Goal: Task Accomplishment & Management: Manage account settings

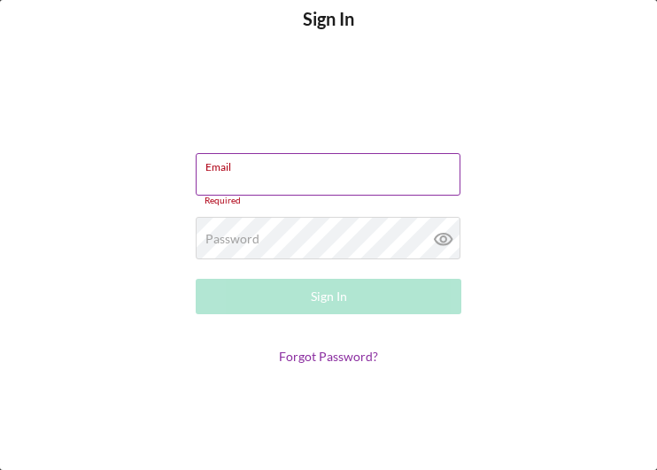
click at [257, 170] on label "Email" at bounding box center [332, 163] width 255 height 19
click at [257, 170] on input "Email" at bounding box center [328, 174] width 265 height 43
drag, startPoint x: 257, startPoint y: 170, endPoint x: 235, endPoint y: 189, distance: 28.9
click at [235, 189] on input "Email" at bounding box center [328, 174] width 265 height 43
paste input "[EMAIL_ADDRESS]"
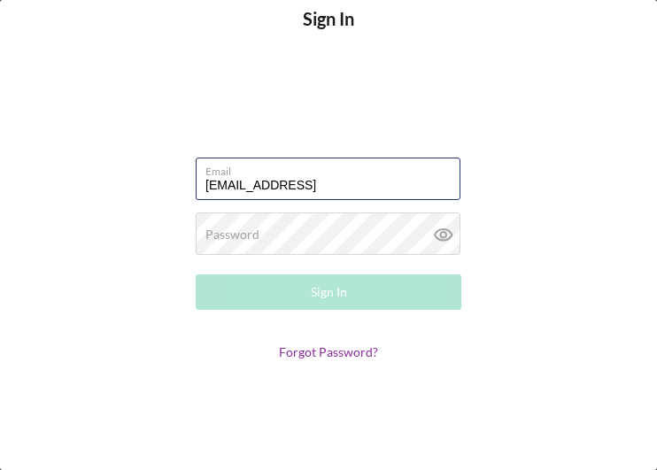
type input "[EMAIL_ADDRESS][DOMAIN_NAME]"
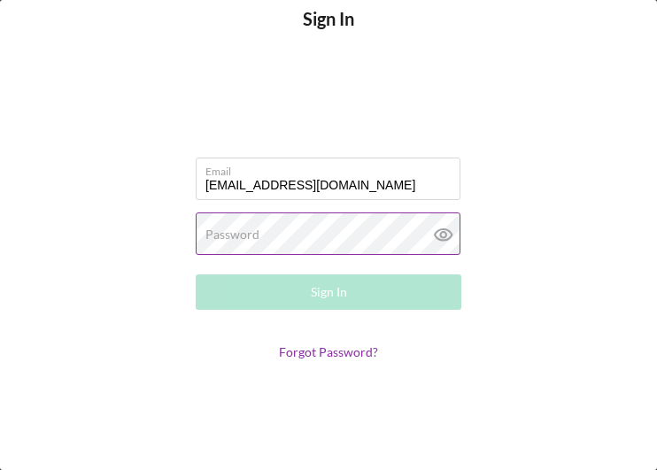
click at [339, 233] on div "Password Required" at bounding box center [329, 235] width 266 height 44
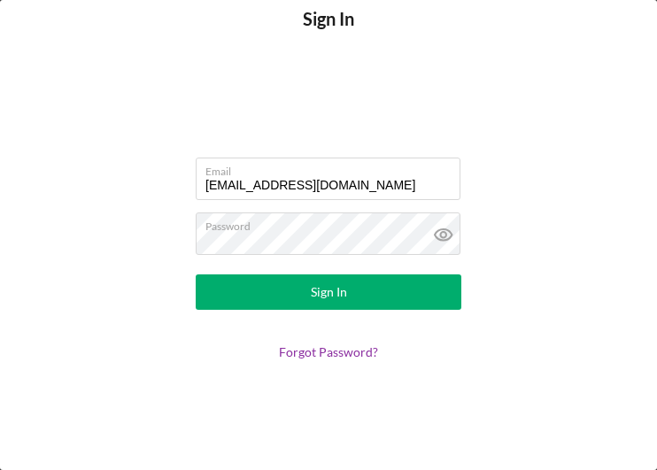
click at [274, 298] on button "Sign In" at bounding box center [329, 291] width 266 height 35
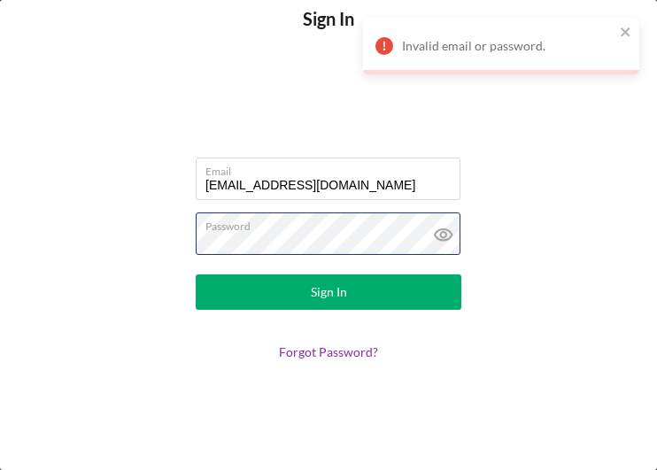
click at [102, 214] on div "Sign In Email [EMAIL_ADDRESS][DOMAIN_NAME] Password Sign In Forgot Password?" at bounding box center [328, 235] width 657 height 470
click at [128, 221] on div "Sign In Email [EMAIL_ADDRESS][DOMAIN_NAME] Password Sign In Forgot Password?" at bounding box center [328, 235] width 657 height 470
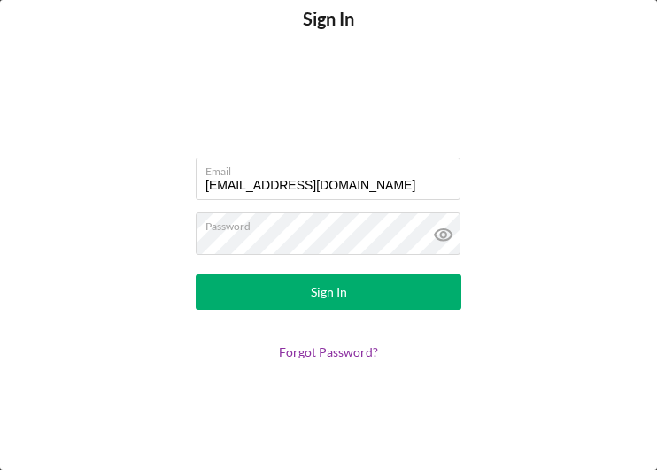
click at [261, 297] on button "Sign In" at bounding box center [329, 291] width 266 height 35
